Goal: Information Seeking & Learning: Learn about a topic

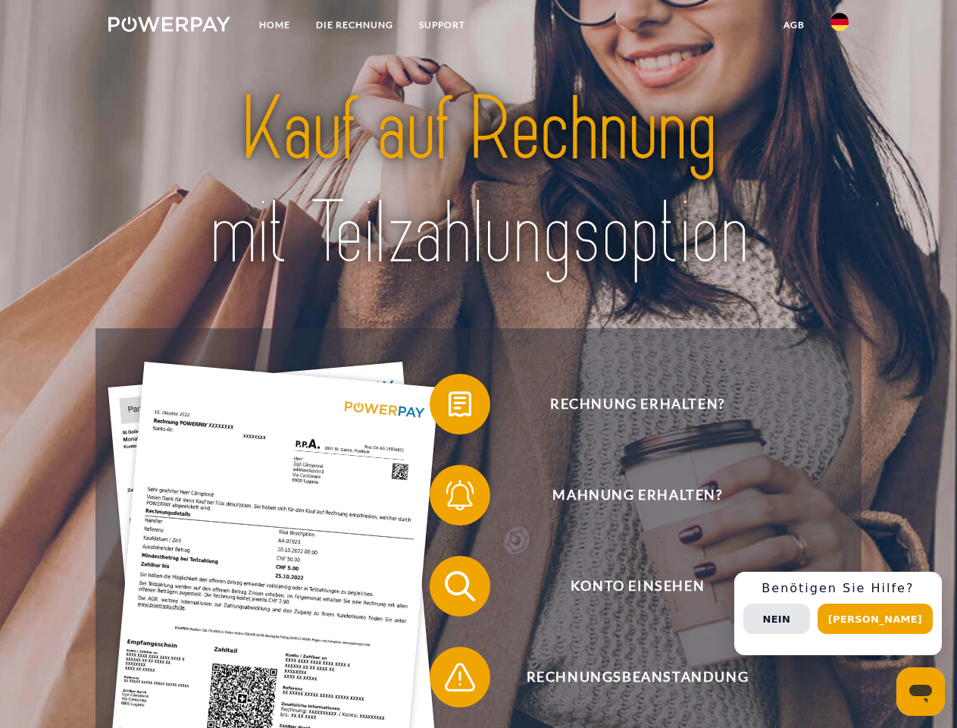
click at [169, 27] on img at bounding box center [169, 24] width 122 height 15
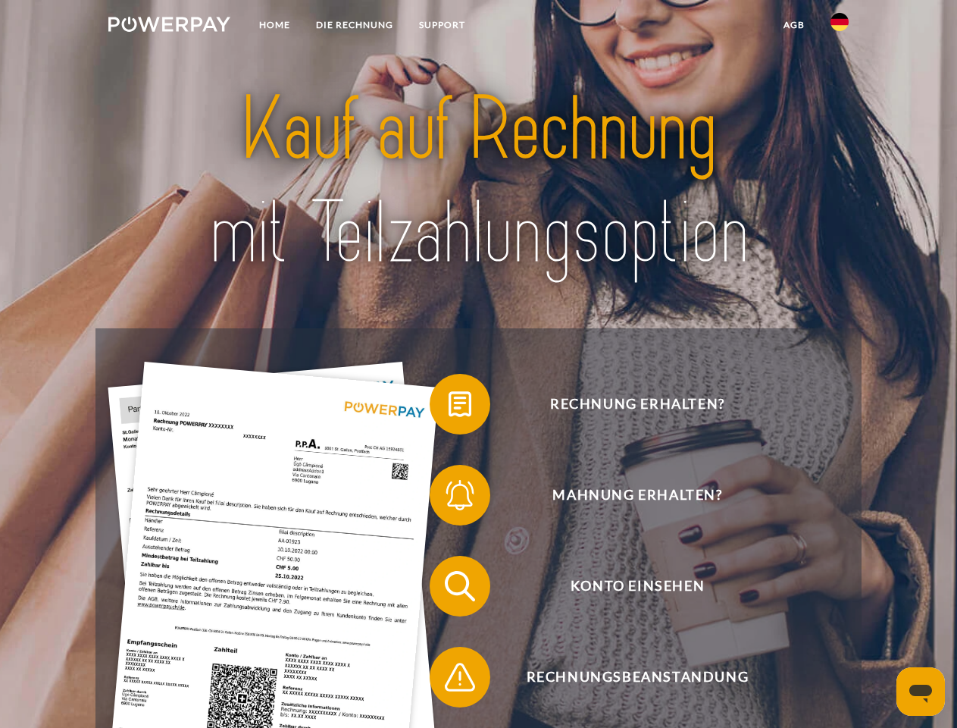
click at [840, 27] on img at bounding box center [840, 22] width 18 height 18
click at [794, 25] on link "agb" at bounding box center [794, 24] width 47 height 27
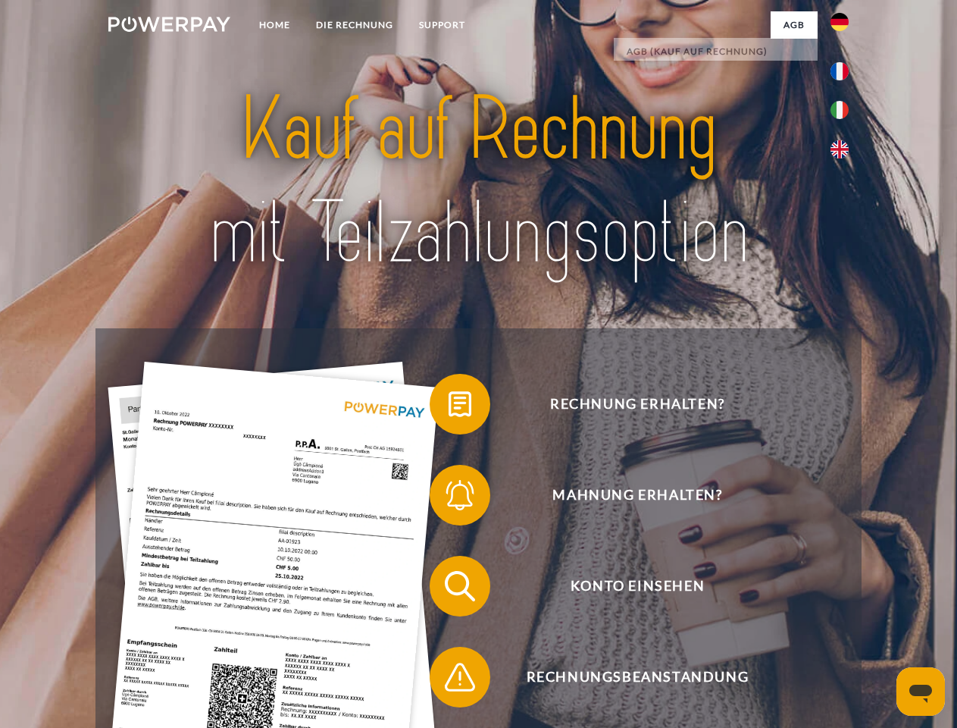
click at [449, 407] on span at bounding box center [437, 404] width 76 height 76
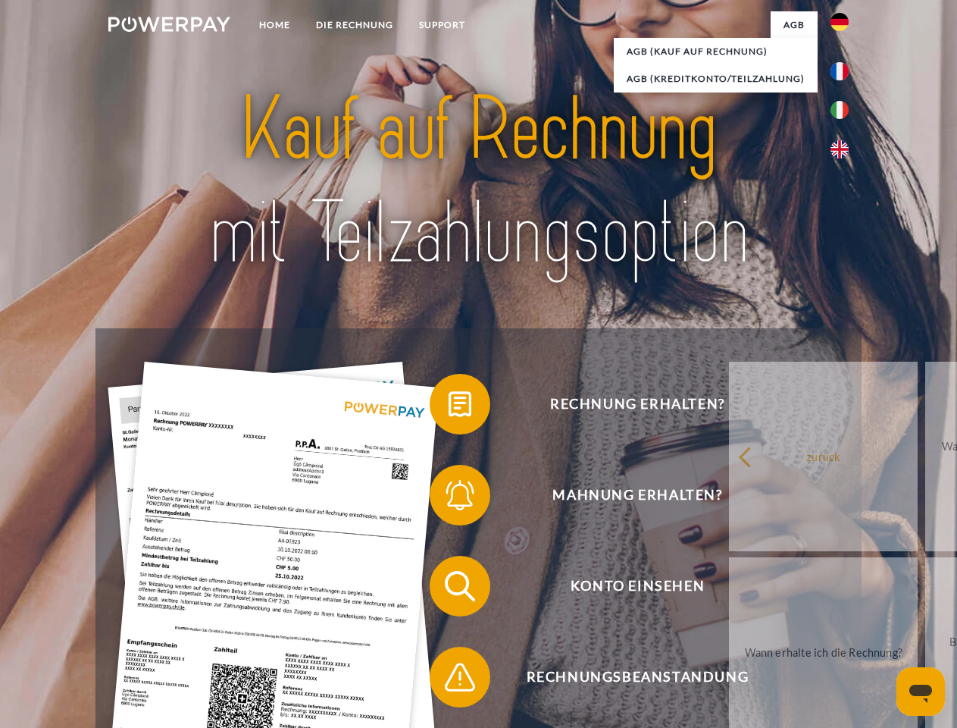
click at [449, 498] on span at bounding box center [437, 495] width 76 height 76
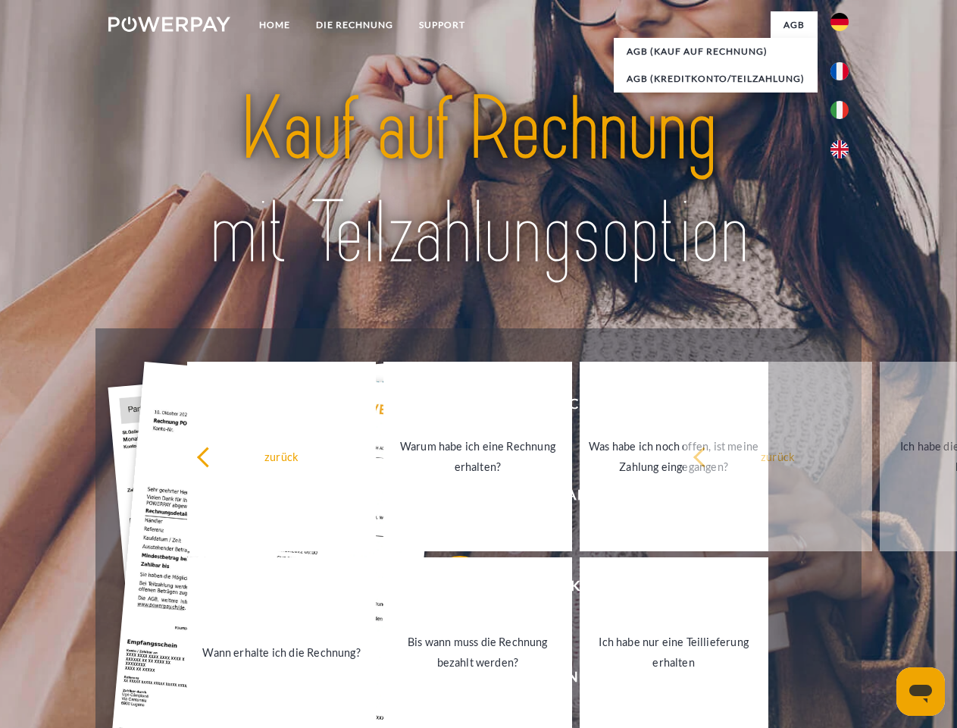
click at [449, 589] on link "Bis wann muss die Rechnung bezahlt werden?" at bounding box center [478, 652] width 189 height 190
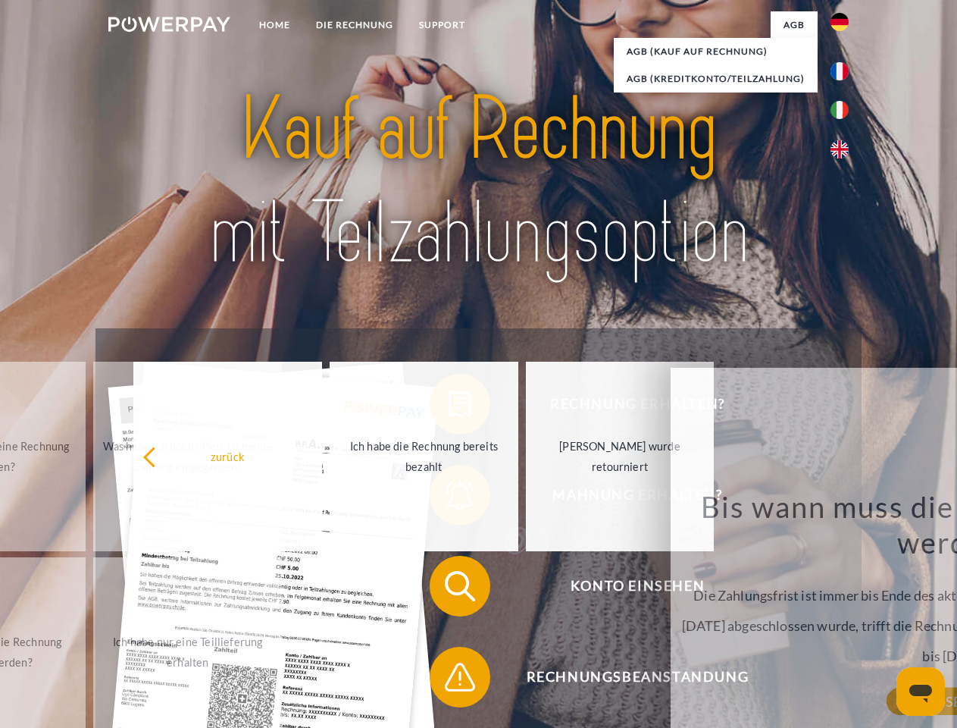
click at [449, 680] on span at bounding box center [437, 677] width 76 height 76
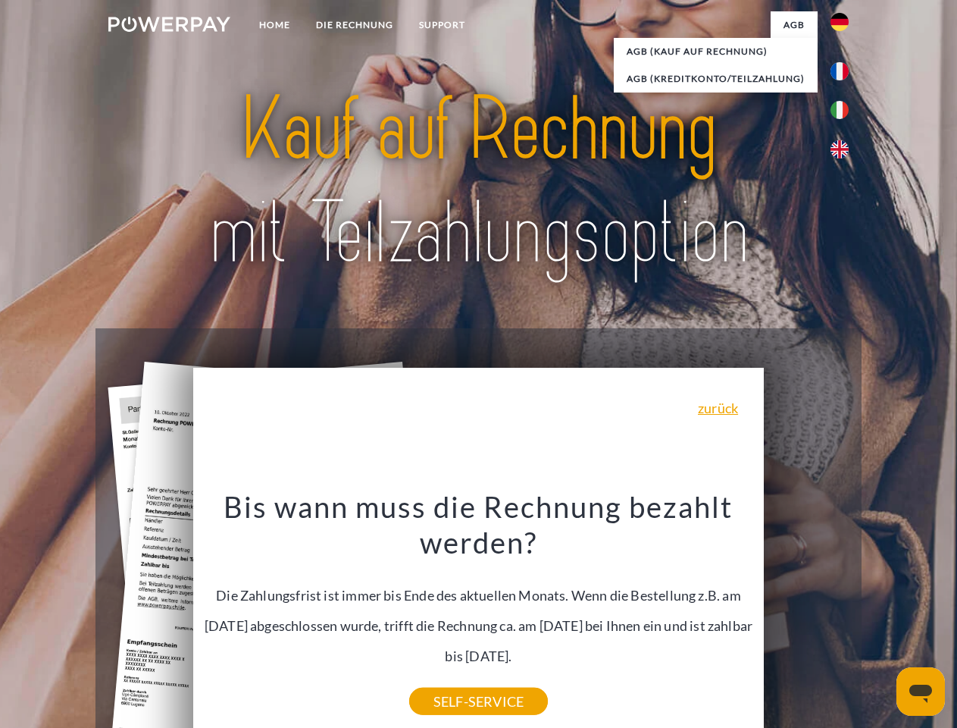
click at [844, 613] on div "Rechnung erhalten? Mahnung erhalten? Konto einsehen" at bounding box center [479, 631] width 766 height 606
click at [807, 616] on span "Konto einsehen" at bounding box center [637, 586] width 371 height 61
click at [881, 619] on header "Home DIE RECHNUNG SUPPORT" at bounding box center [478, 523] width 957 height 1047
